Goal: Transaction & Acquisition: Purchase product/service

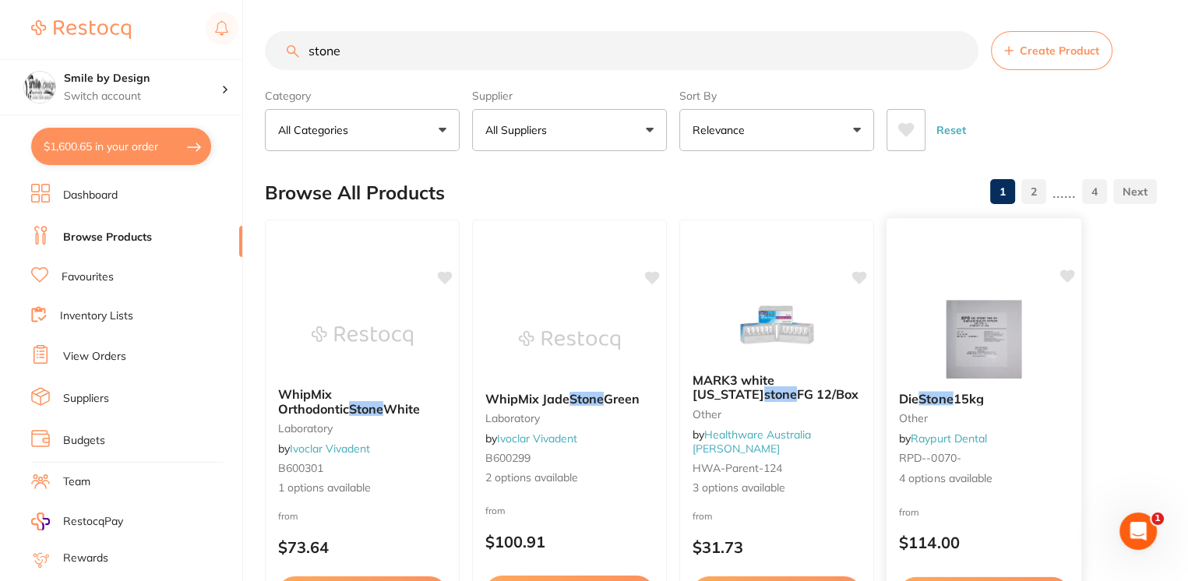
click at [948, 400] on em "Stone" at bounding box center [935, 398] width 34 height 16
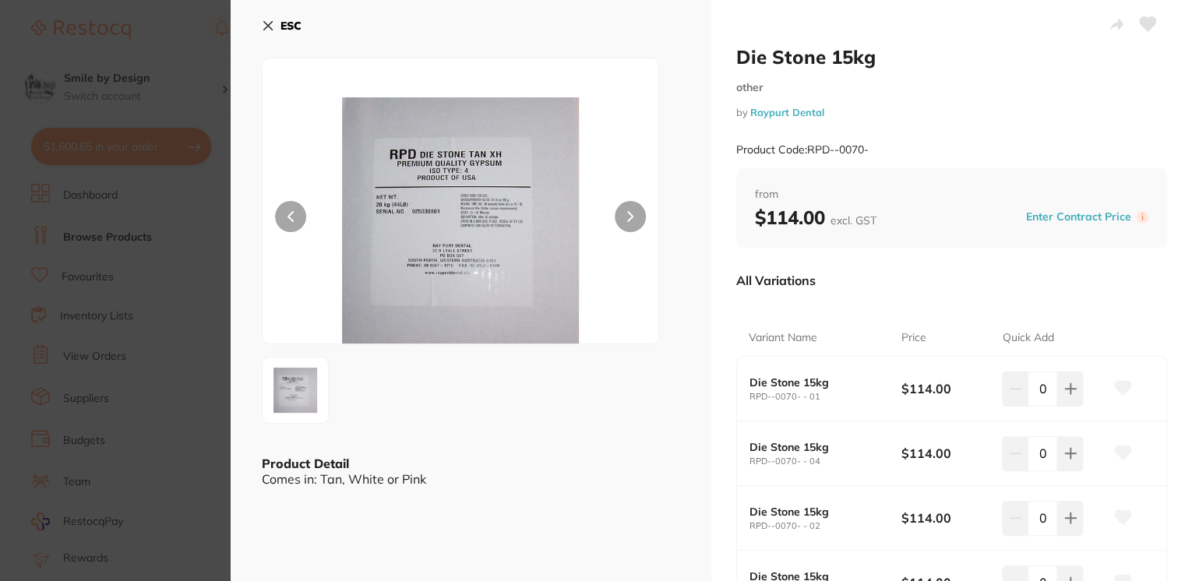
click at [629, 221] on icon at bounding box center [630, 216] width 6 height 11
click at [262, 12] on button "ESC" at bounding box center [282, 25] width 40 height 26
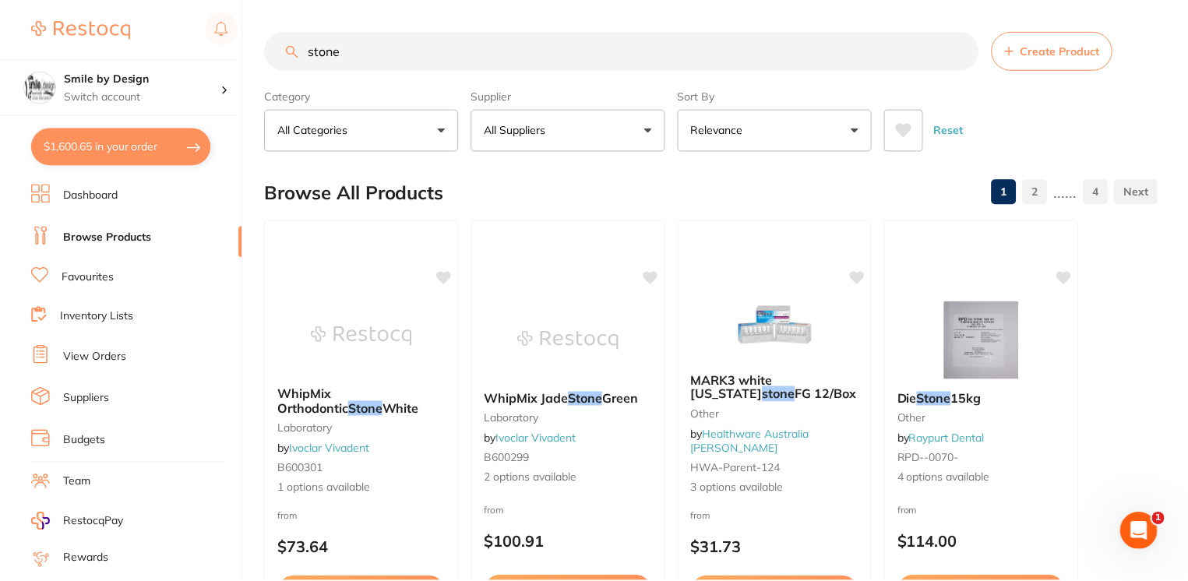
scroll to position [2, 0]
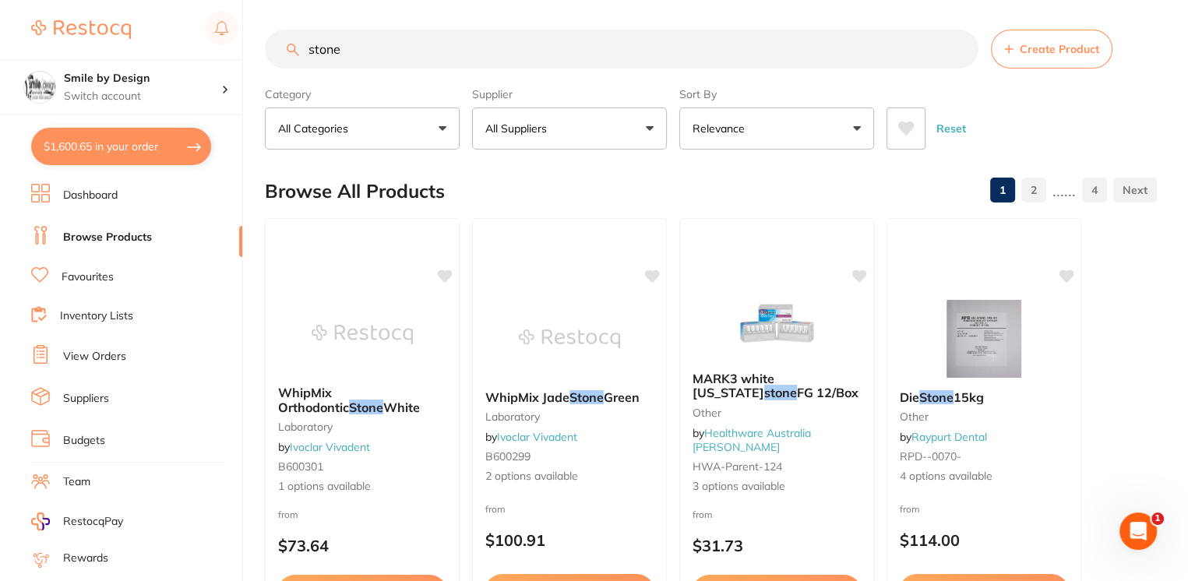
drag, startPoint x: 313, startPoint y: 55, endPoint x: 340, endPoint y: 59, distance: 26.9
click at [314, 55] on input "stone" at bounding box center [621, 49] width 713 height 39
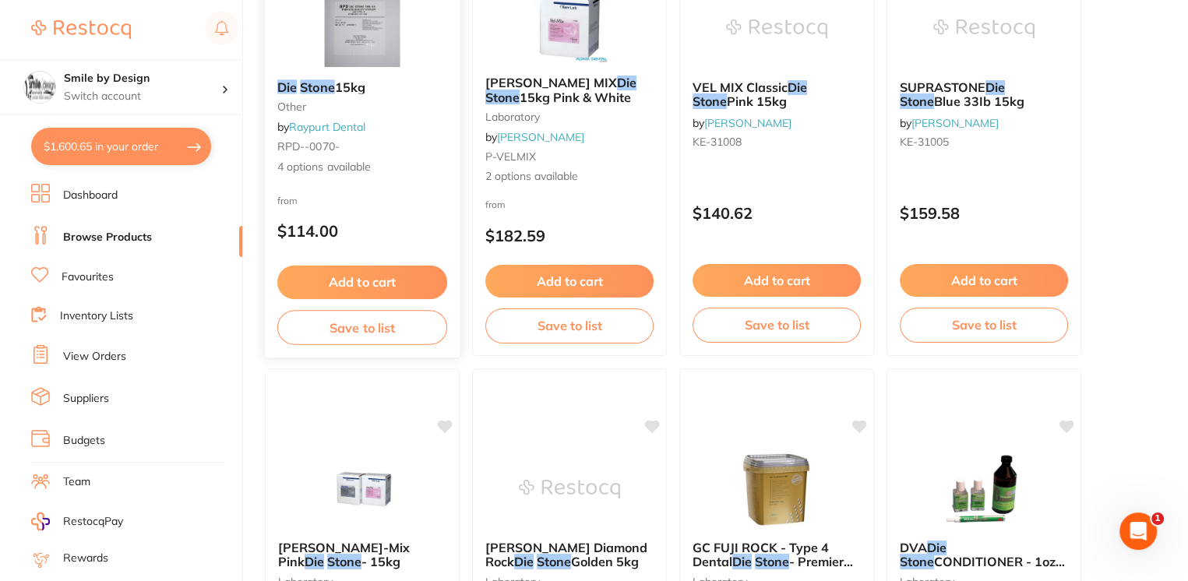
scroll to position [104, 0]
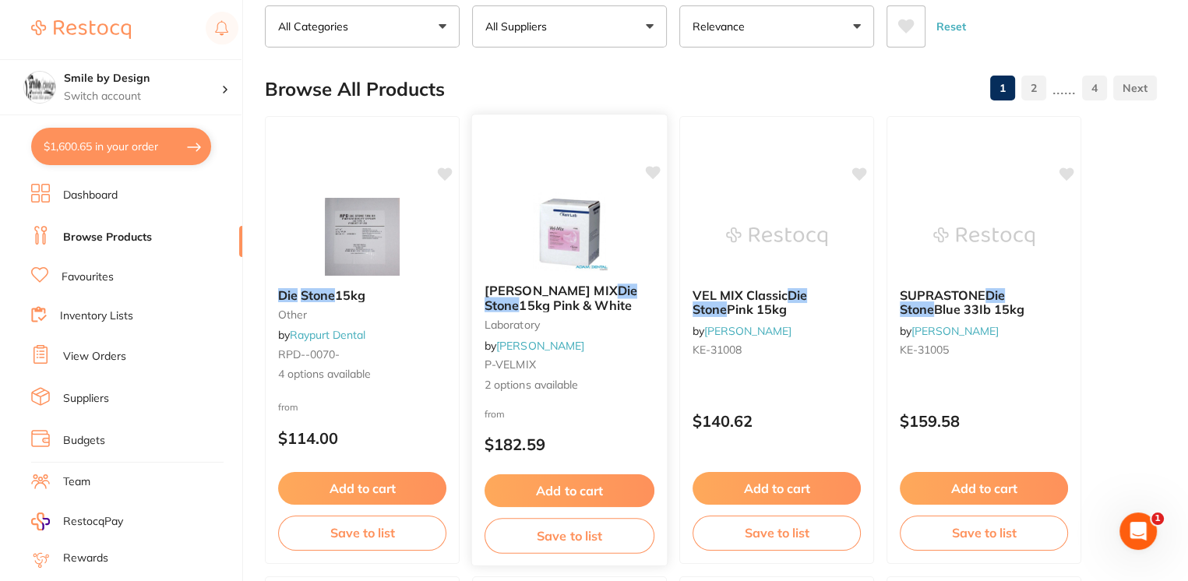
type input "die stone"
click at [558, 260] on img at bounding box center [569, 231] width 102 height 79
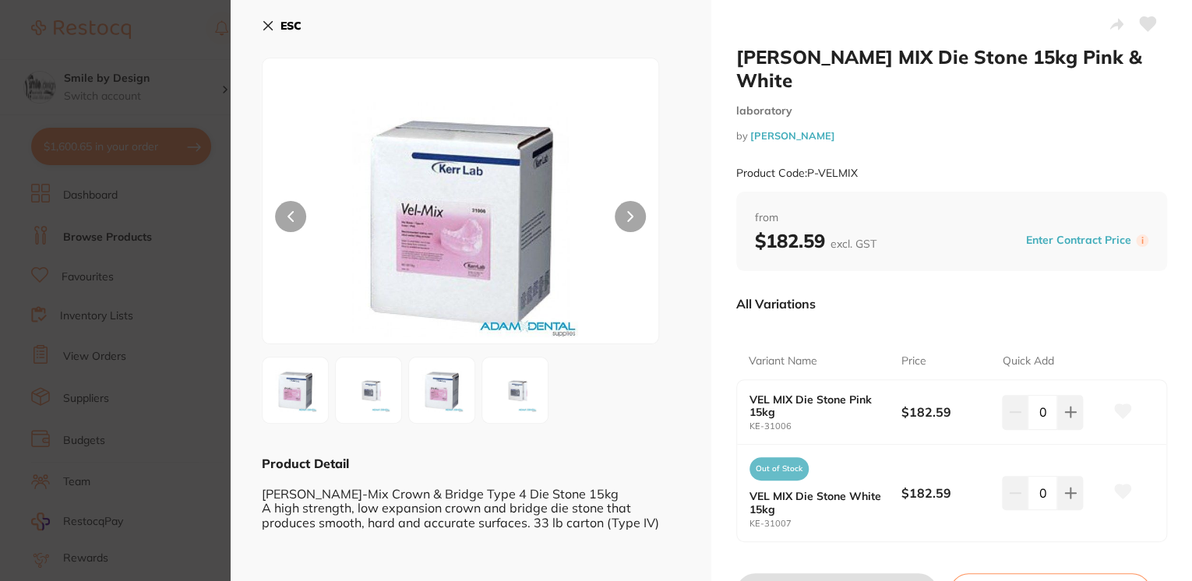
click at [637, 220] on button at bounding box center [629, 216] width 31 height 31
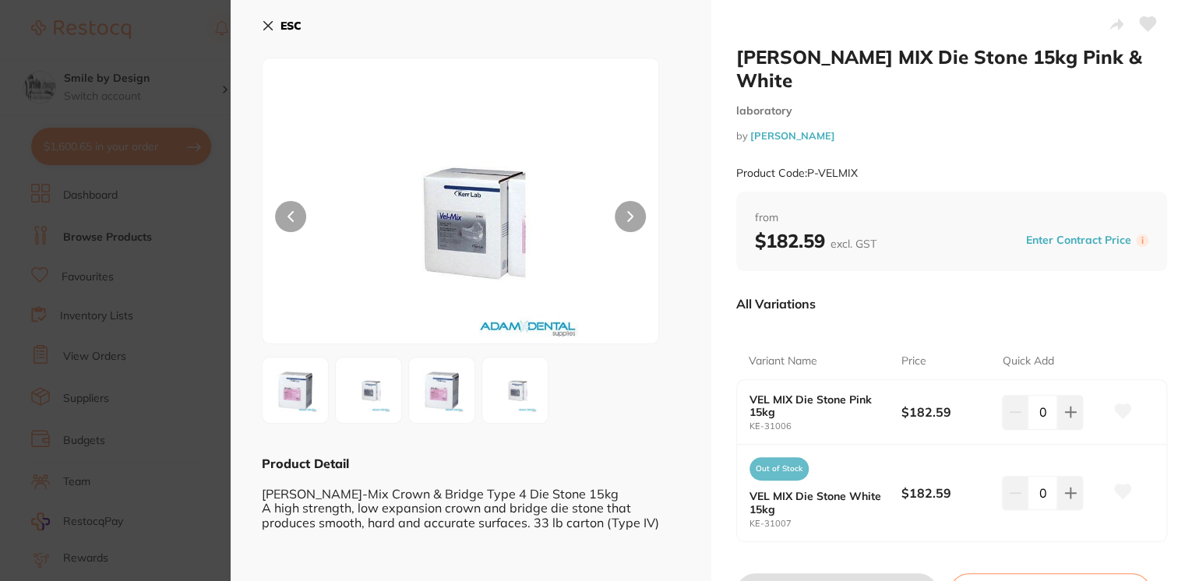
click at [637, 219] on button at bounding box center [629, 216] width 31 height 31
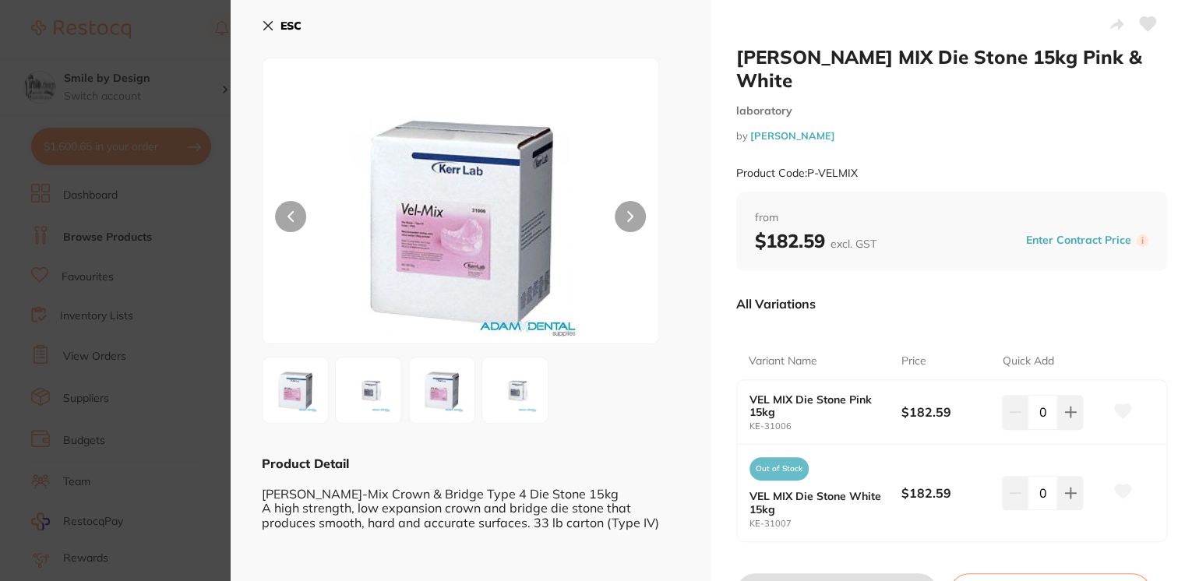
click at [637, 219] on button at bounding box center [629, 216] width 31 height 31
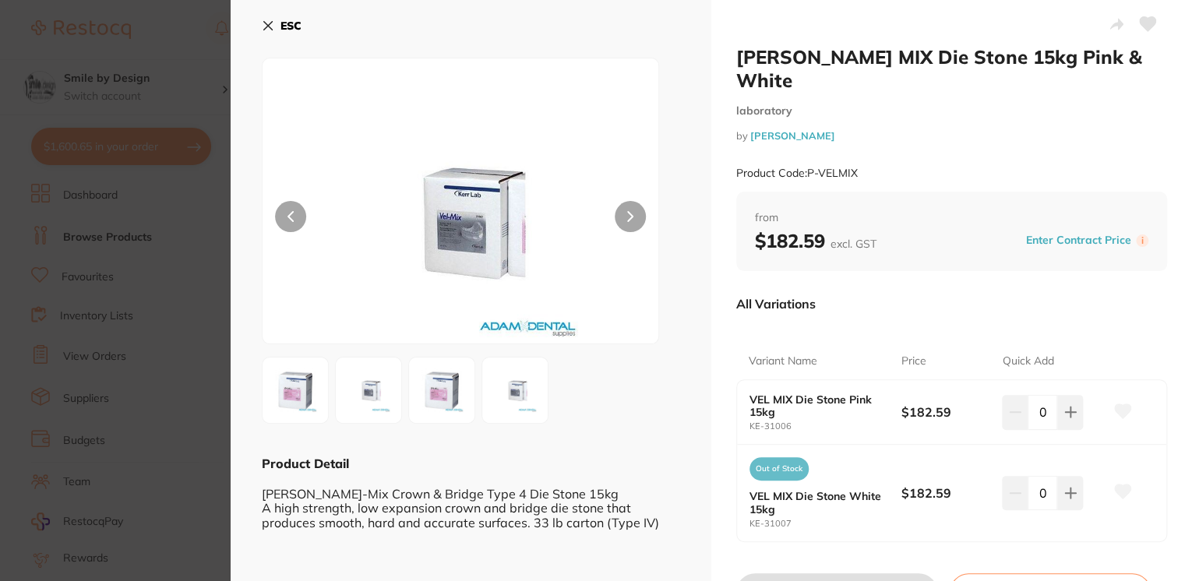
click at [269, 26] on icon at bounding box center [268, 26] width 9 height 9
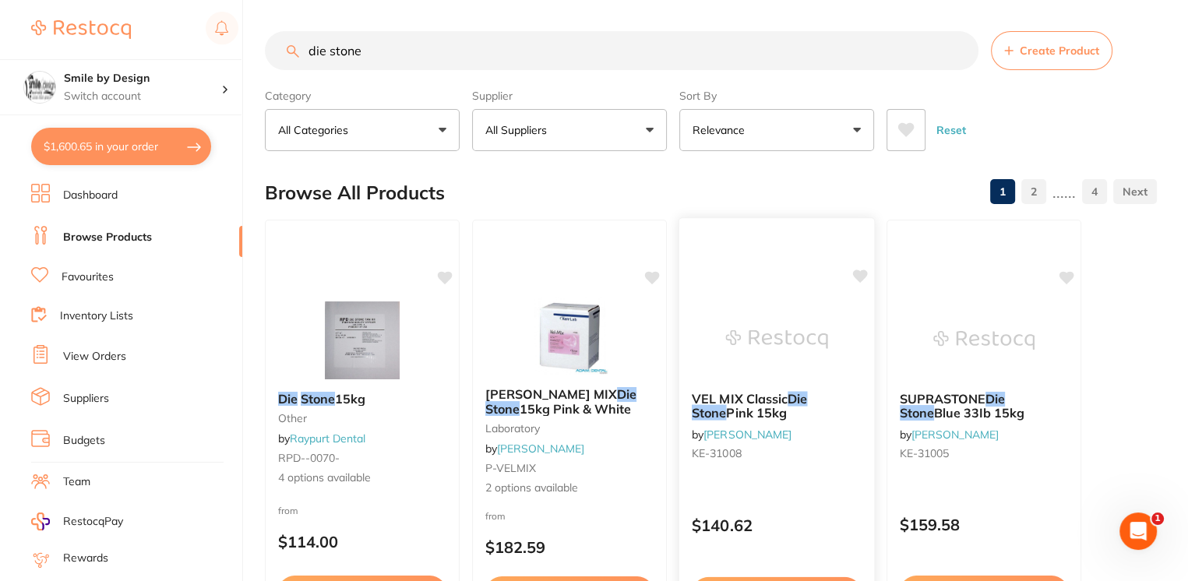
scroll to position [104, 0]
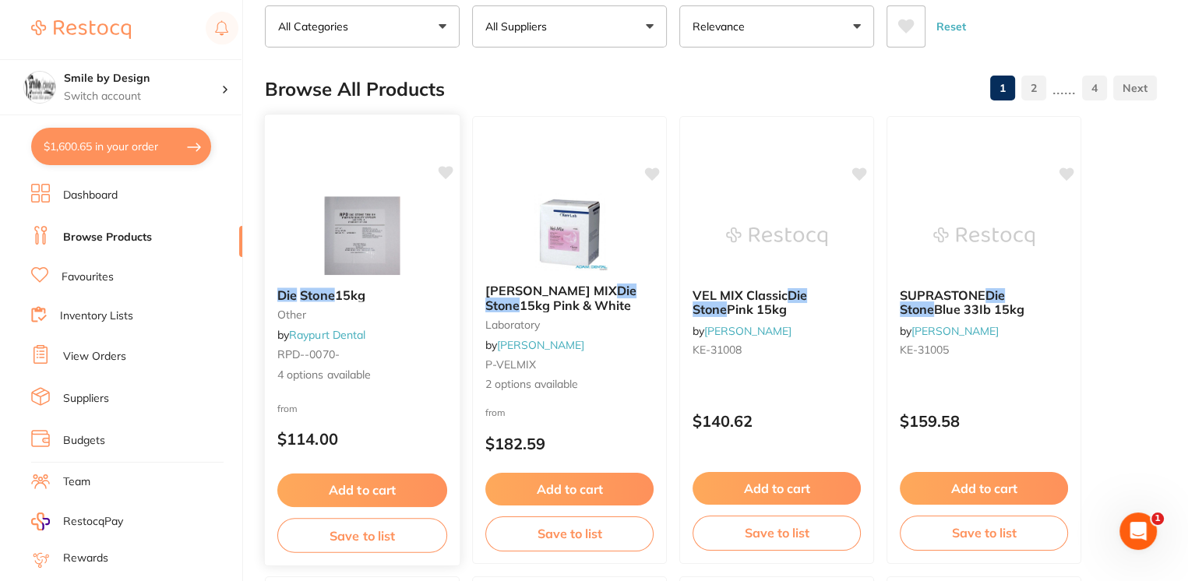
click at [392, 252] on img at bounding box center [362, 235] width 102 height 79
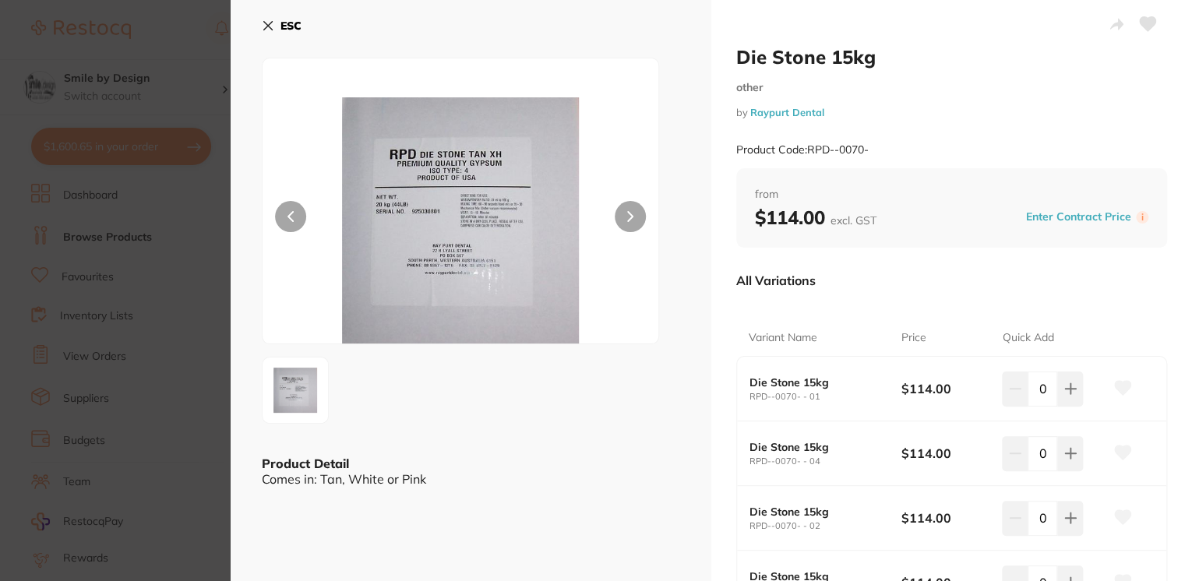
click at [267, 22] on icon at bounding box center [268, 25] width 12 height 12
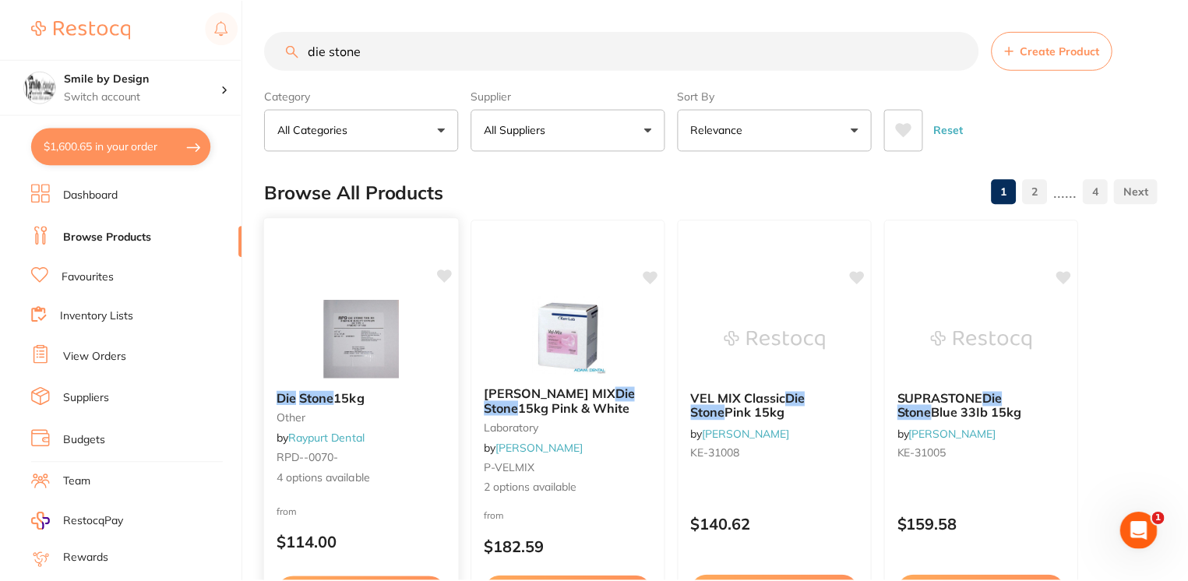
scroll to position [104, 0]
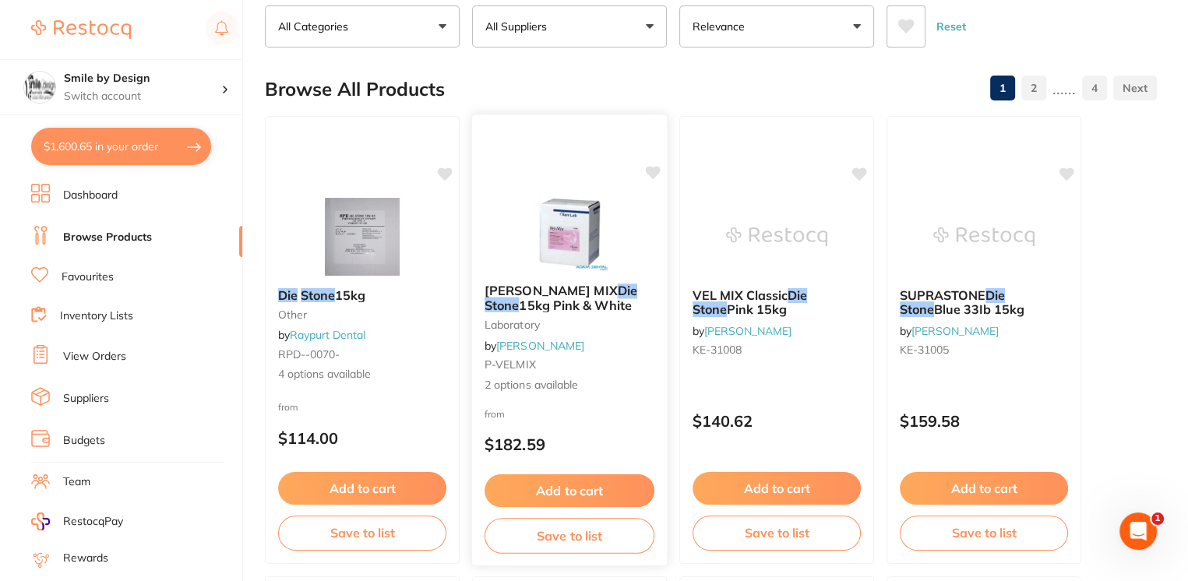
click at [577, 231] on img at bounding box center [569, 231] width 102 height 79
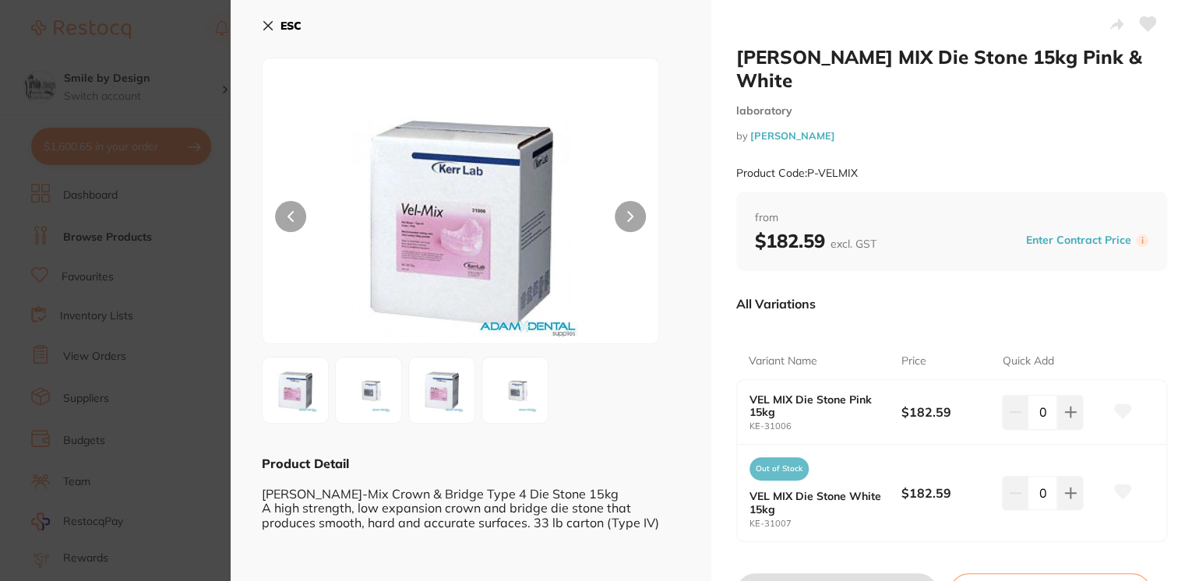
click at [642, 216] on button at bounding box center [629, 216] width 31 height 31
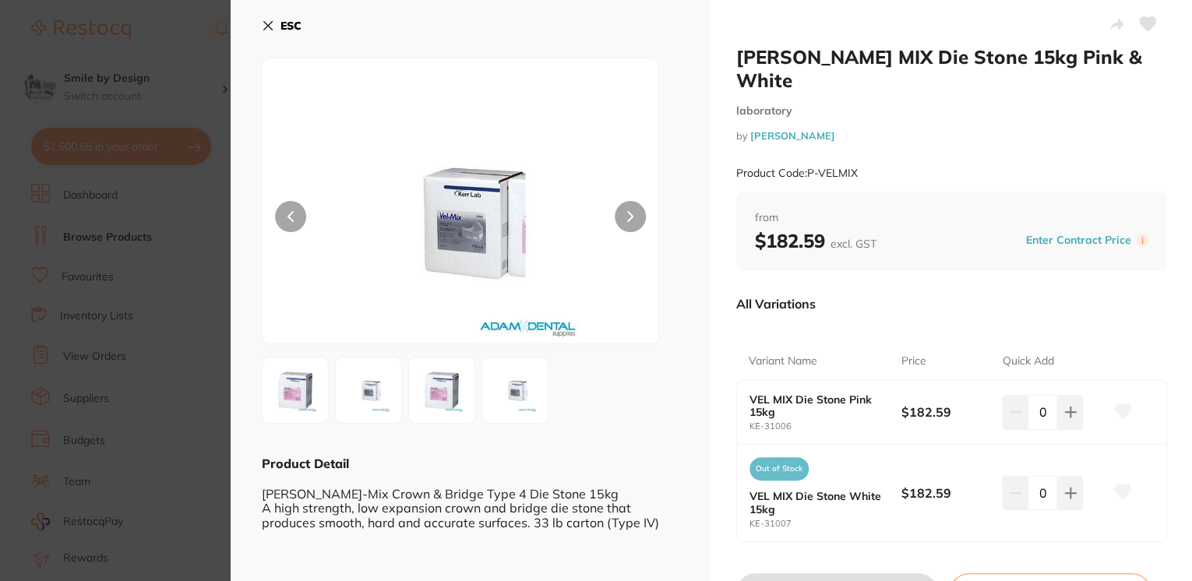
click at [642, 216] on button at bounding box center [629, 216] width 31 height 31
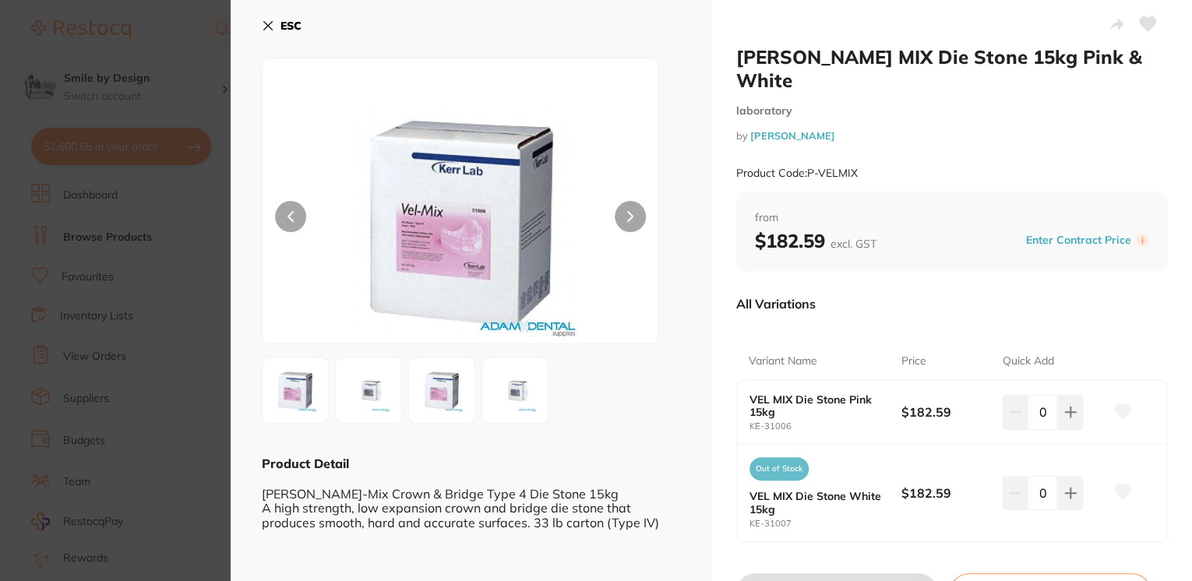
click at [262, 19] on icon at bounding box center [268, 25] width 12 height 12
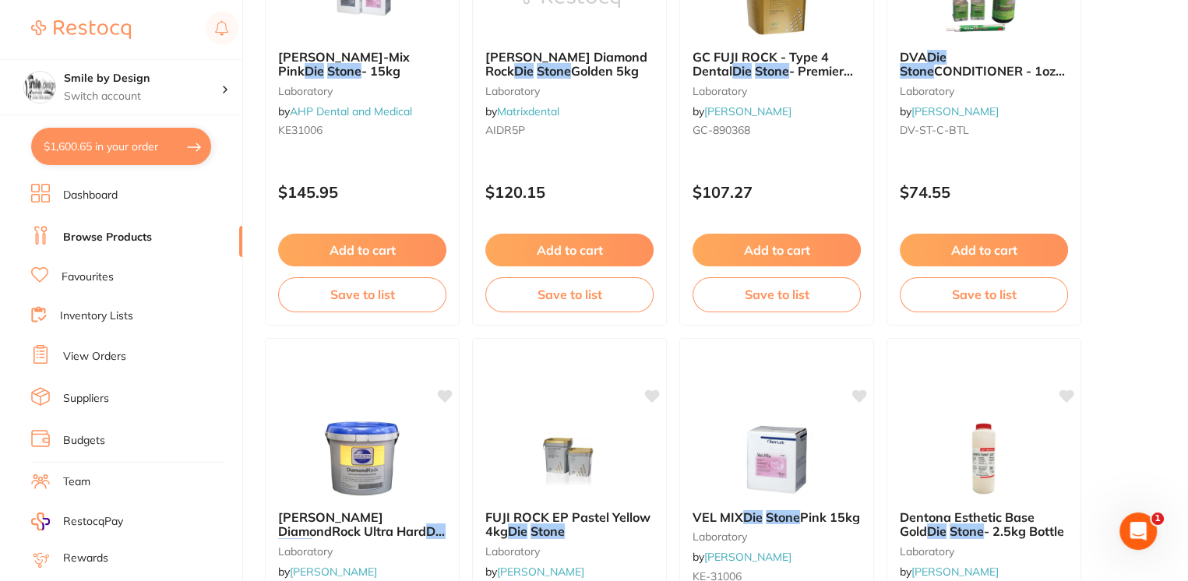
scroll to position [935, 0]
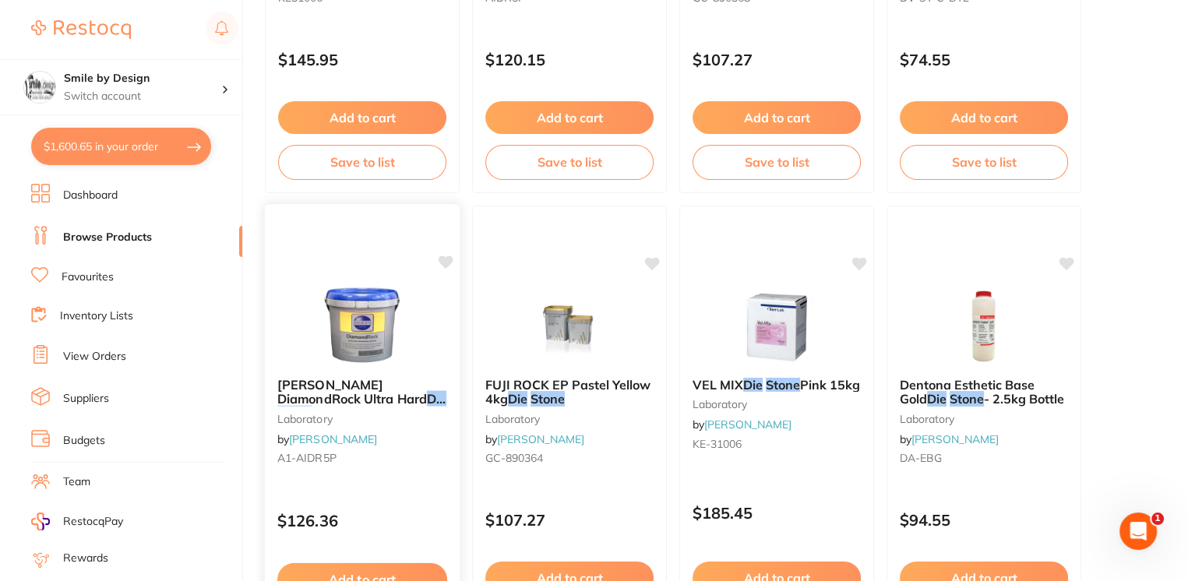
click at [335, 382] on span "[PERSON_NAME] DiamondRock Ultra Hard" at bounding box center [352, 391] width 150 height 30
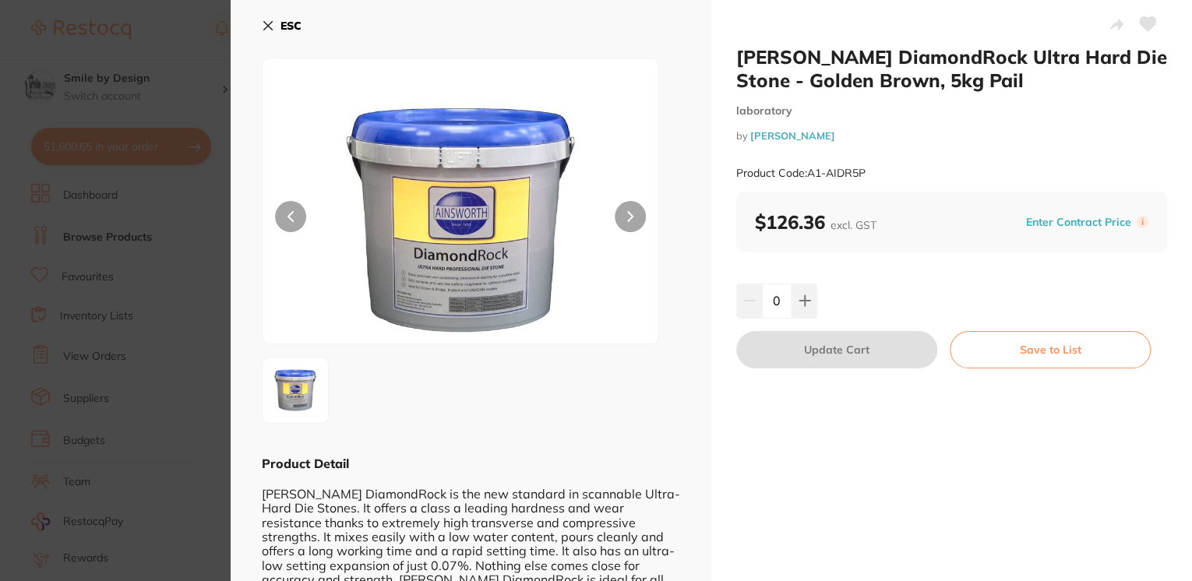
click at [264, 19] on button "ESC" at bounding box center [282, 25] width 40 height 26
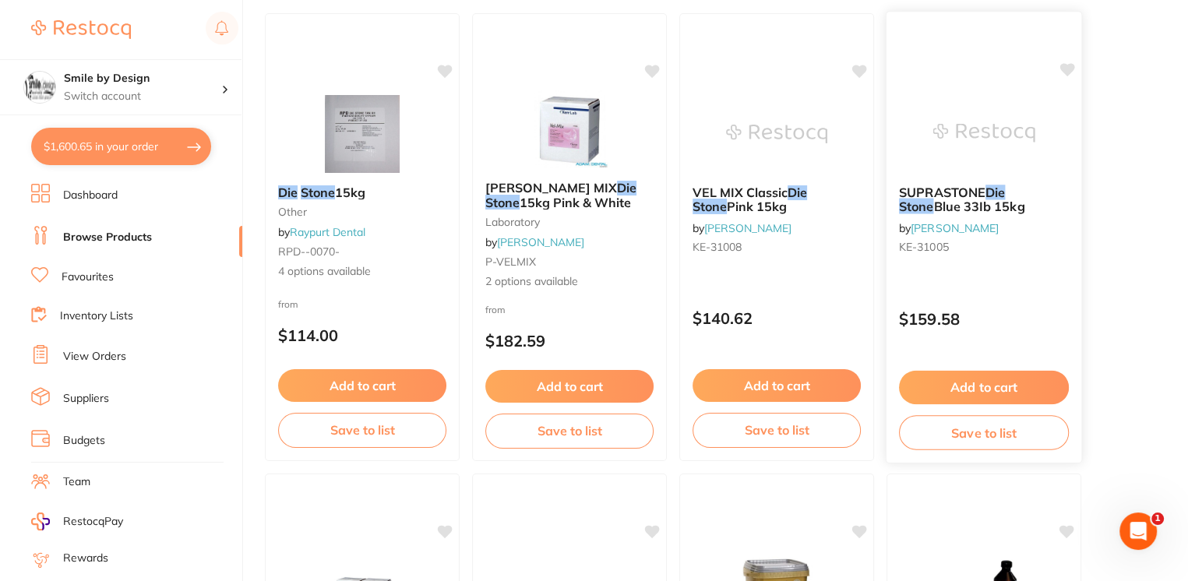
scroll to position [207, 0]
